Goal: Information Seeking & Learning: Learn about a topic

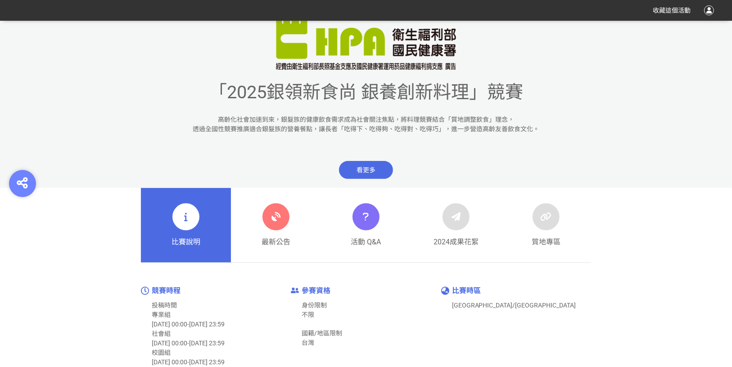
scroll to position [396, 0]
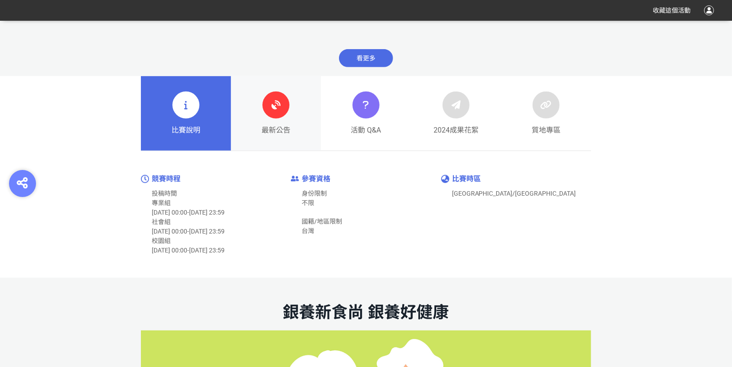
click at [263, 117] on div "最新公告" at bounding box center [276, 113] width 29 height 44
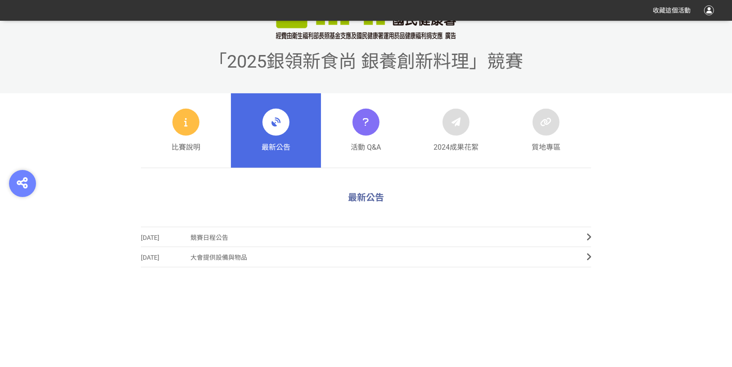
scroll to position [432, 0]
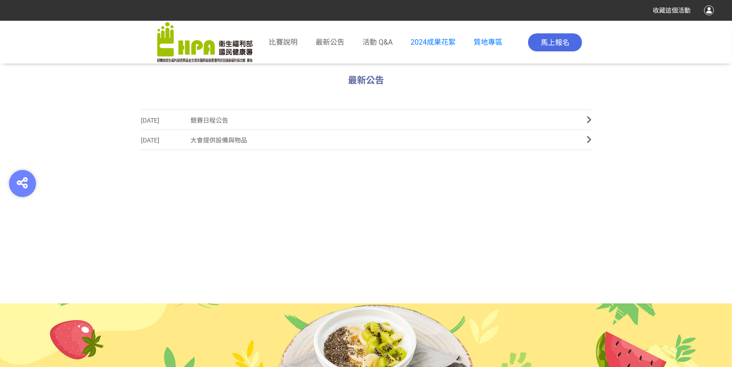
click at [262, 127] on span "競賽日程公告" at bounding box center [381, 120] width 383 height 20
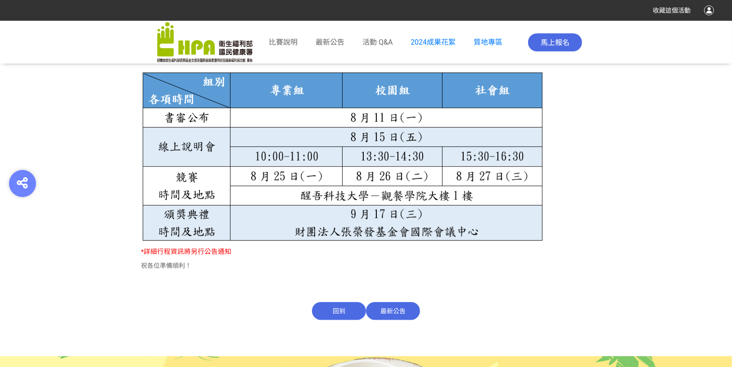
scroll to position [576, 0]
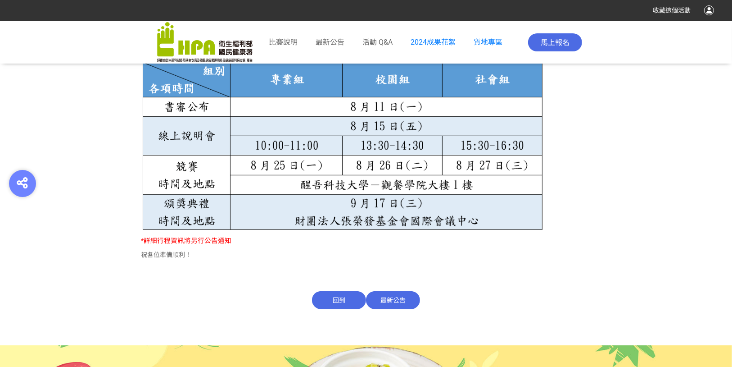
click at [177, 254] on p "祝各位準備順利！" at bounding box center [366, 254] width 450 height 9
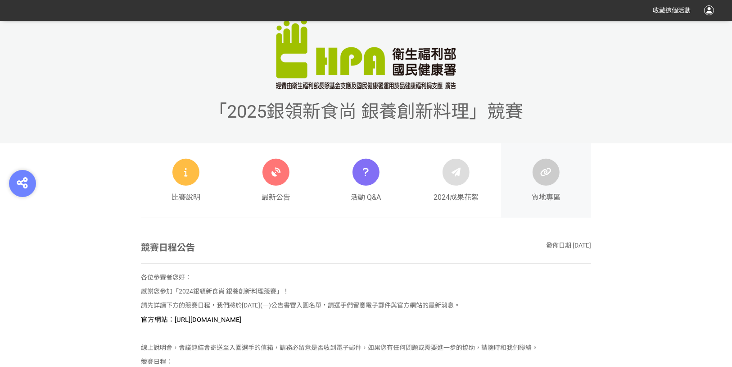
scroll to position [288, 0]
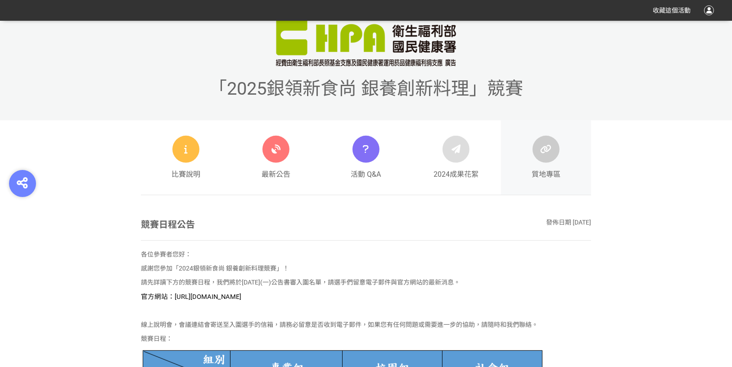
click at [548, 172] on span "質地專區" at bounding box center [546, 174] width 29 height 11
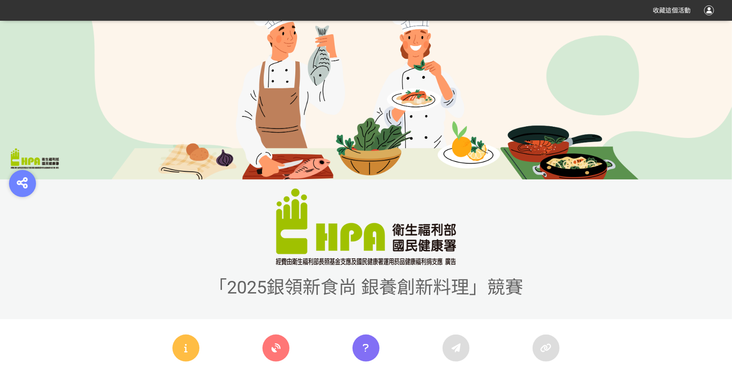
scroll to position [17, 0]
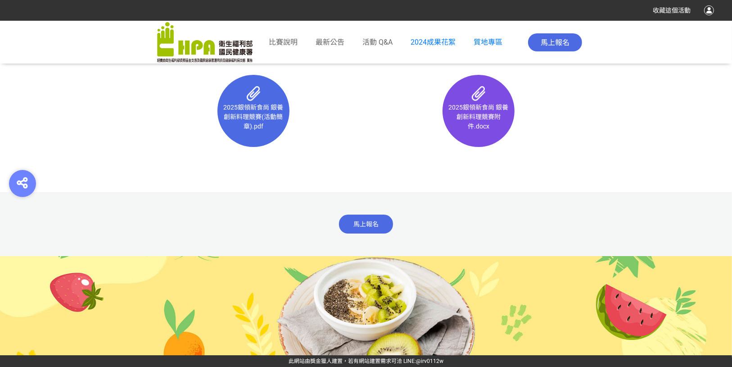
scroll to position [5847, 0]
click at [411, 50] on div "比賽說明" at bounding box center [433, 42] width 45 height 38
click at [292, 42] on span "比賽說明" at bounding box center [283, 42] width 29 height 9
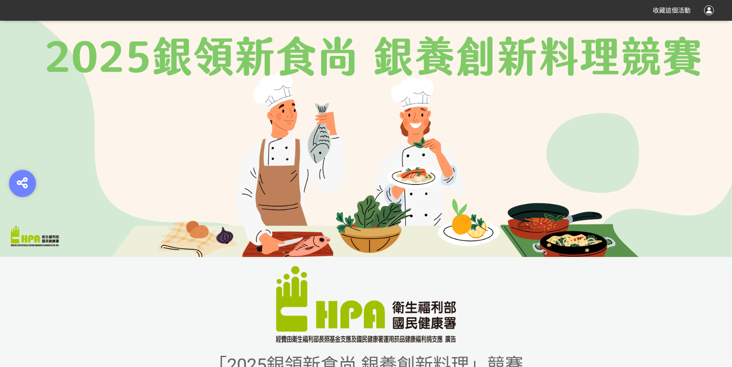
scroll to position [0, 0]
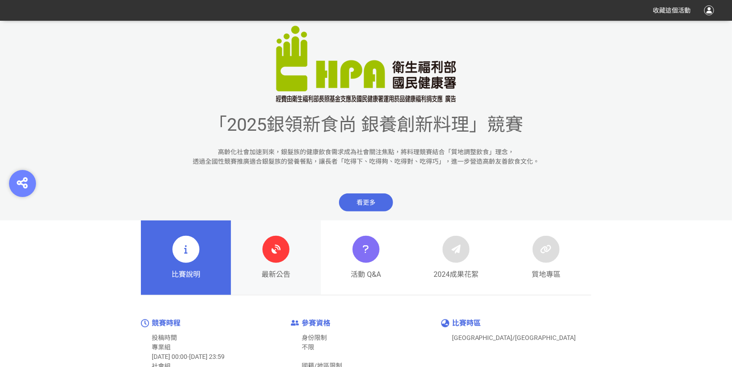
click at [299, 240] on link "最新公告" at bounding box center [276, 257] width 90 height 75
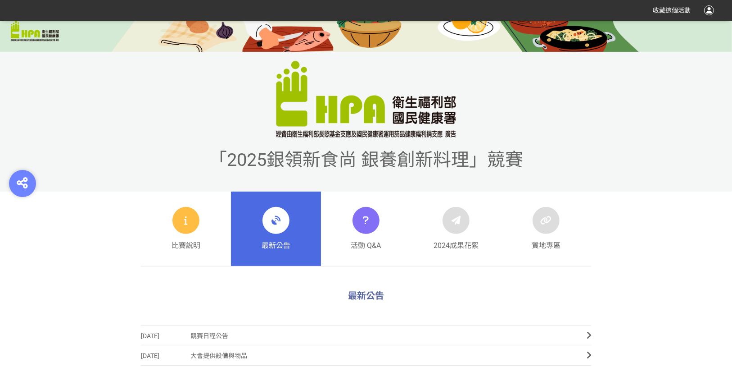
scroll to position [216, 0]
